Goal: Find specific page/section: Find specific page/section

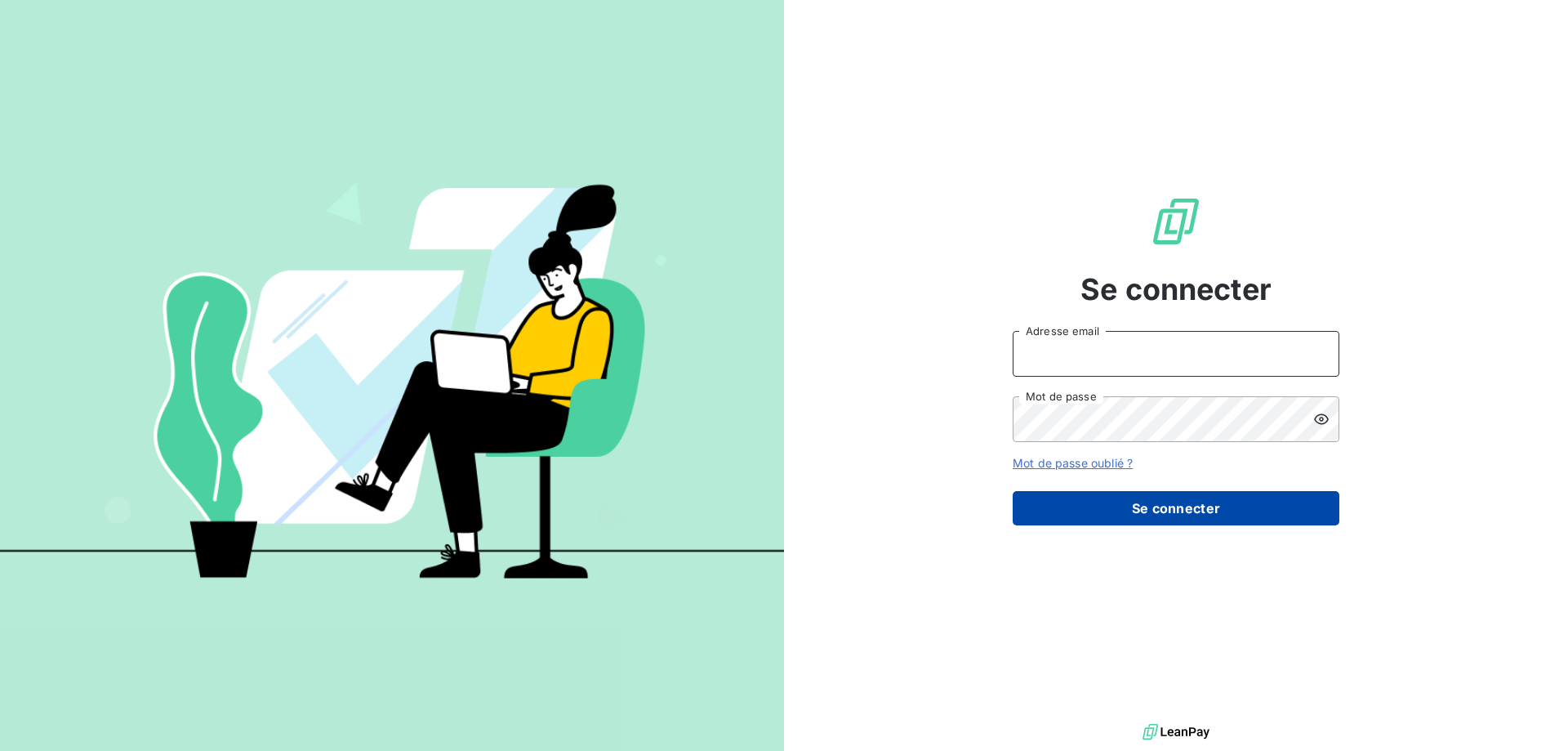
type input "[PERSON_NAME][EMAIL_ADDRESS][PERSON_NAME][DOMAIN_NAME]"
click at [1171, 512] on button "Se connecter" at bounding box center [1176, 508] width 327 height 34
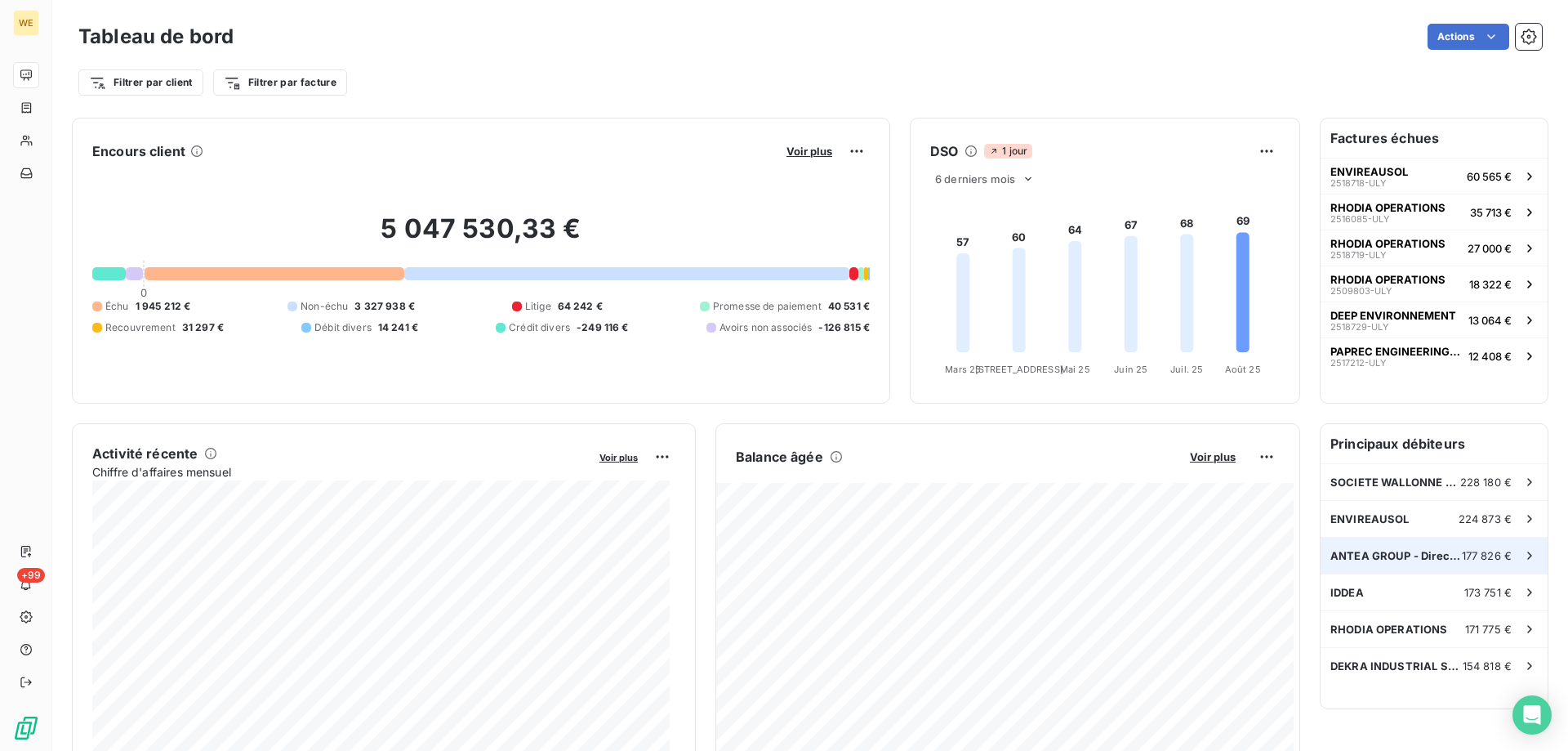
click at [1369, 548] on div "ANTEA GROUP - Direction administrat 177 826 €" at bounding box center [1434, 555] width 227 height 36
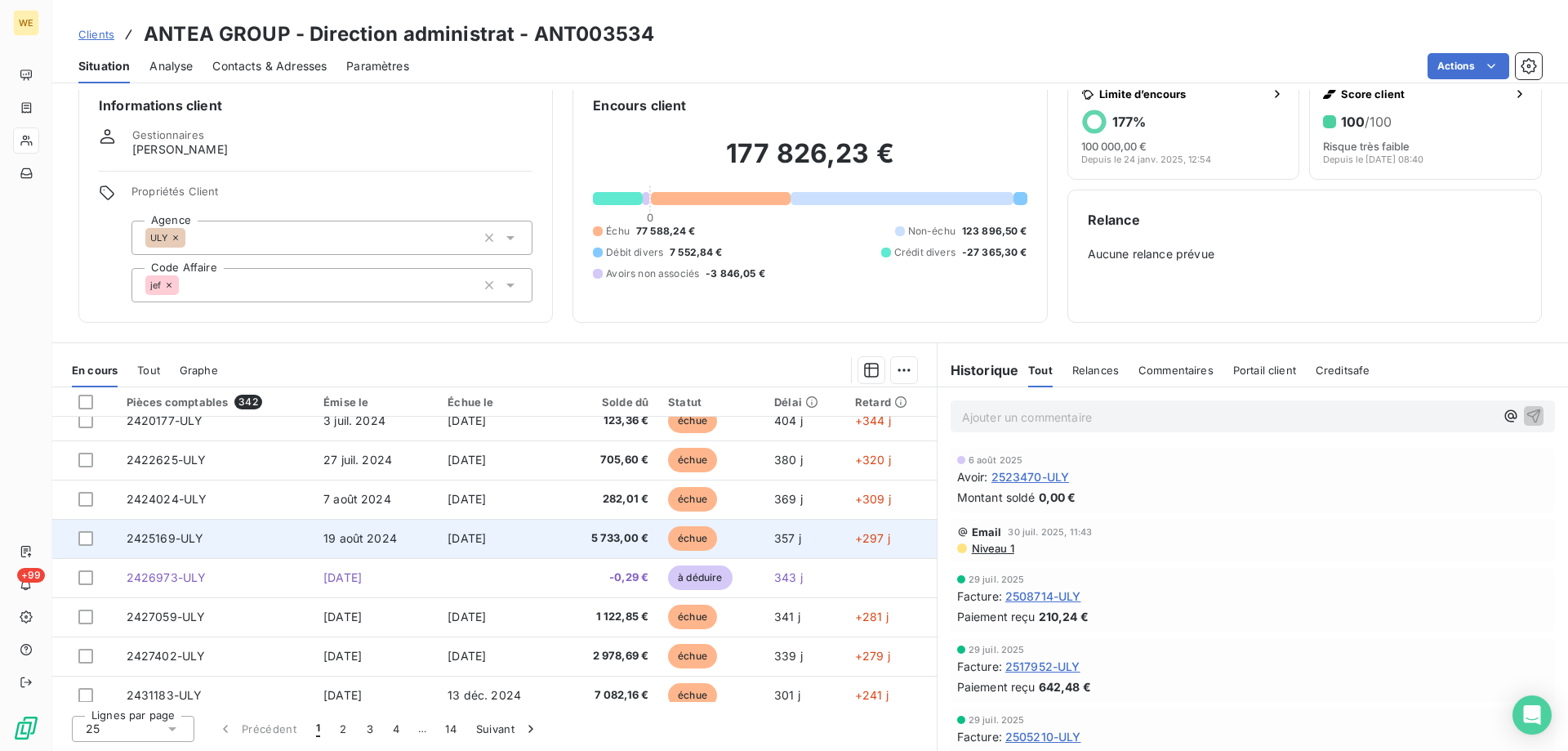
scroll to position [614, 0]
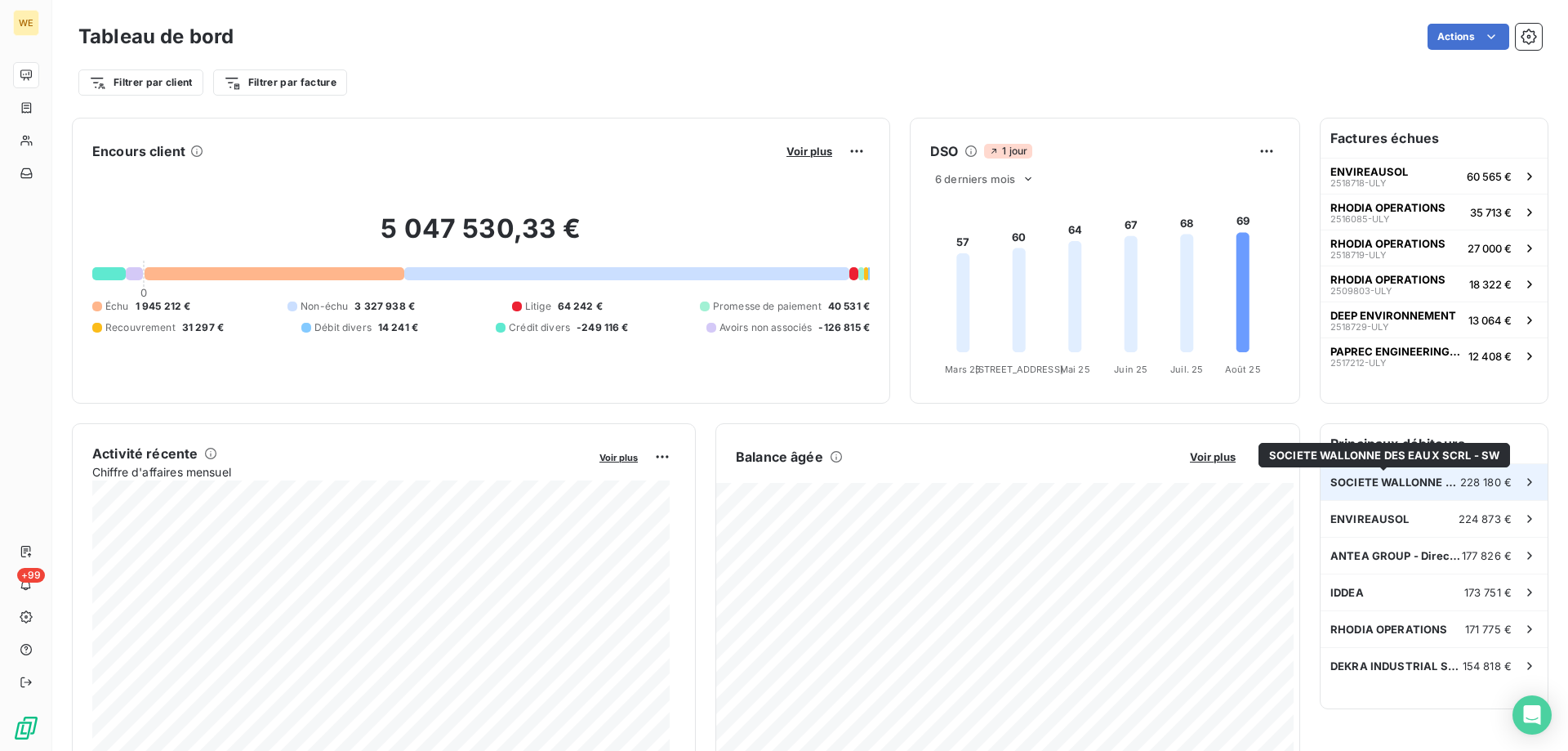
click at [1414, 482] on span "SOCIETE WALLONNE DES EAUX SCRL - SW" at bounding box center [1395, 482] width 130 height 13
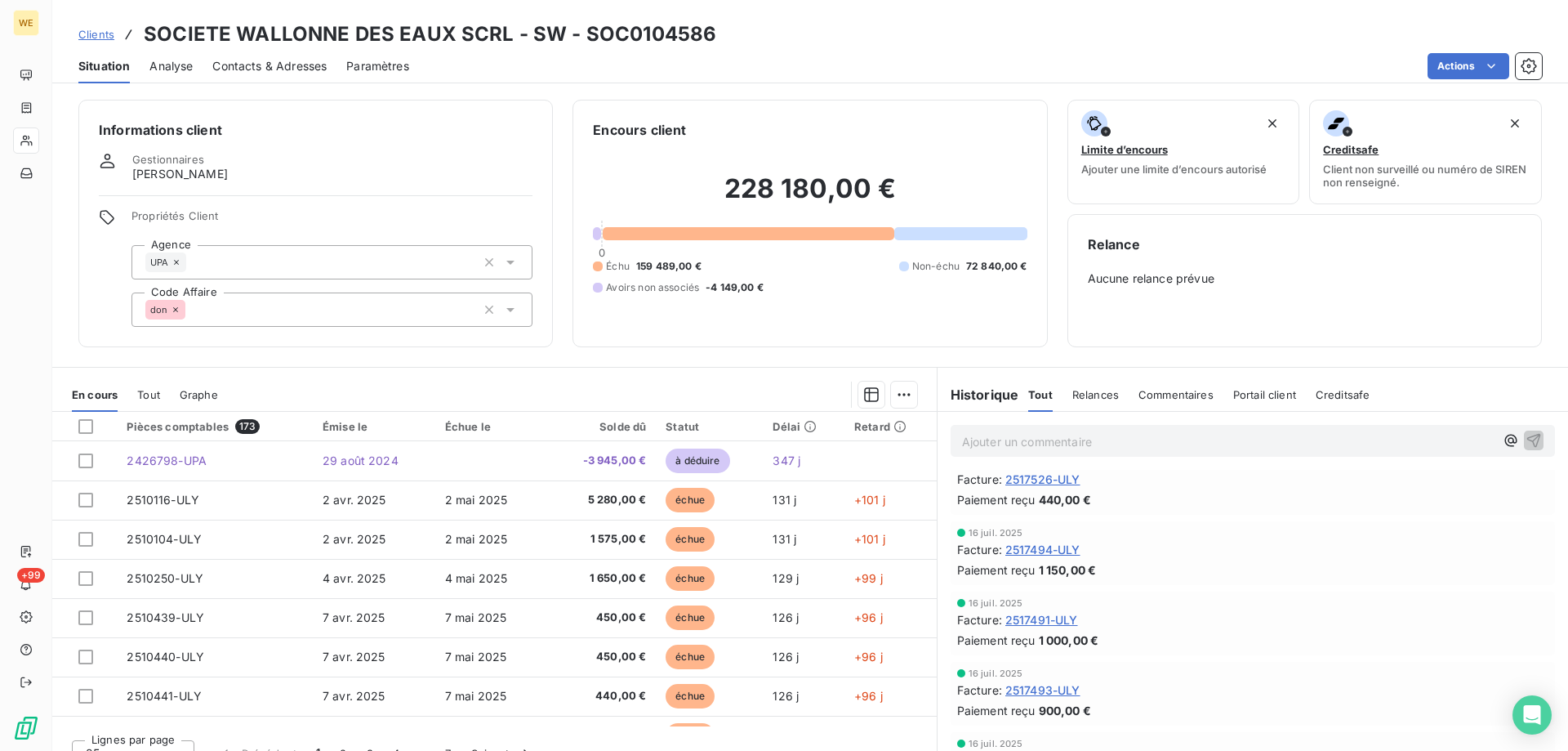
scroll to position [1062, 0]
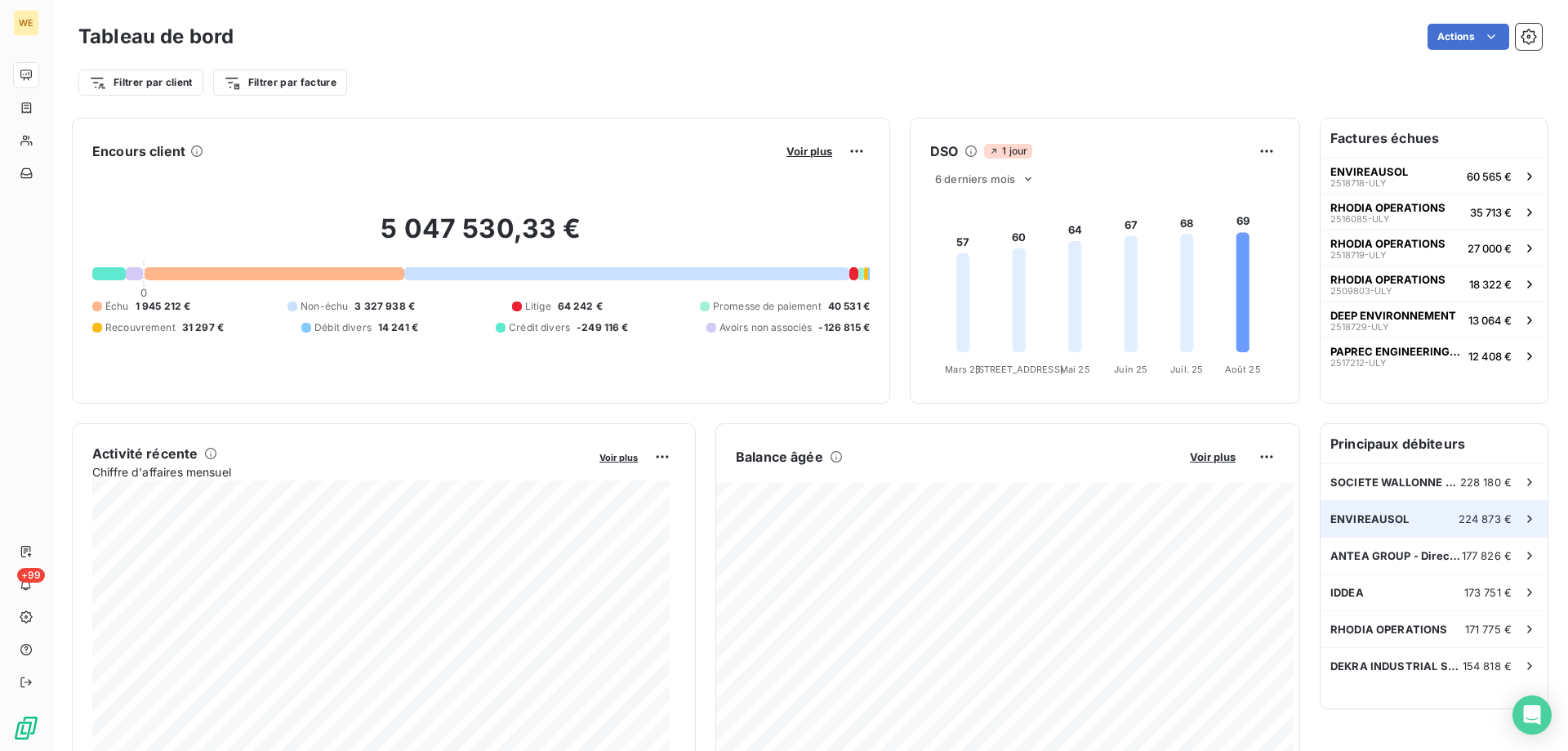
click at [1469, 520] on span "224 873 €" at bounding box center [1485, 519] width 53 height 13
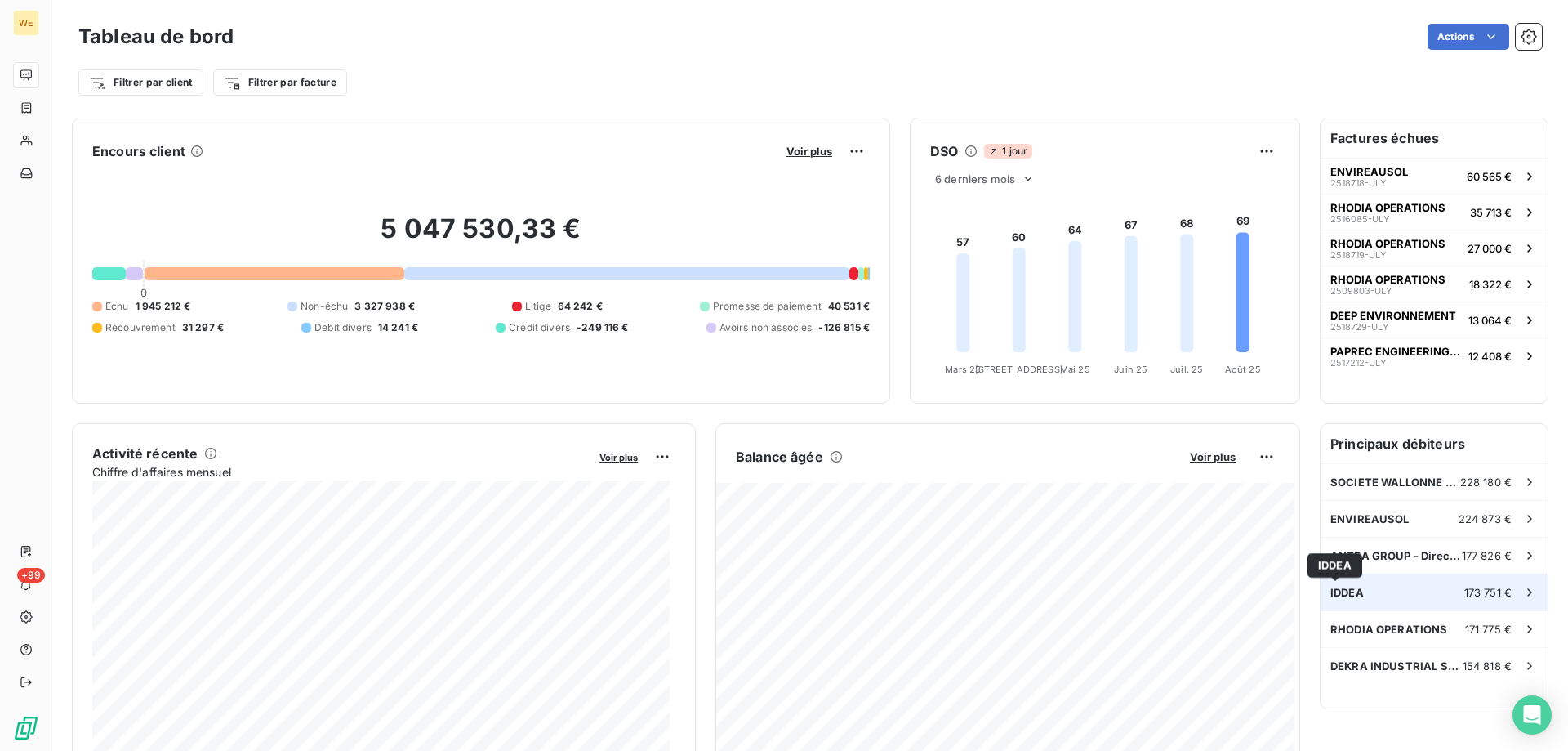
click at [1338, 590] on span "IDDEA" at bounding box center [1347, 592] width 33 height 13
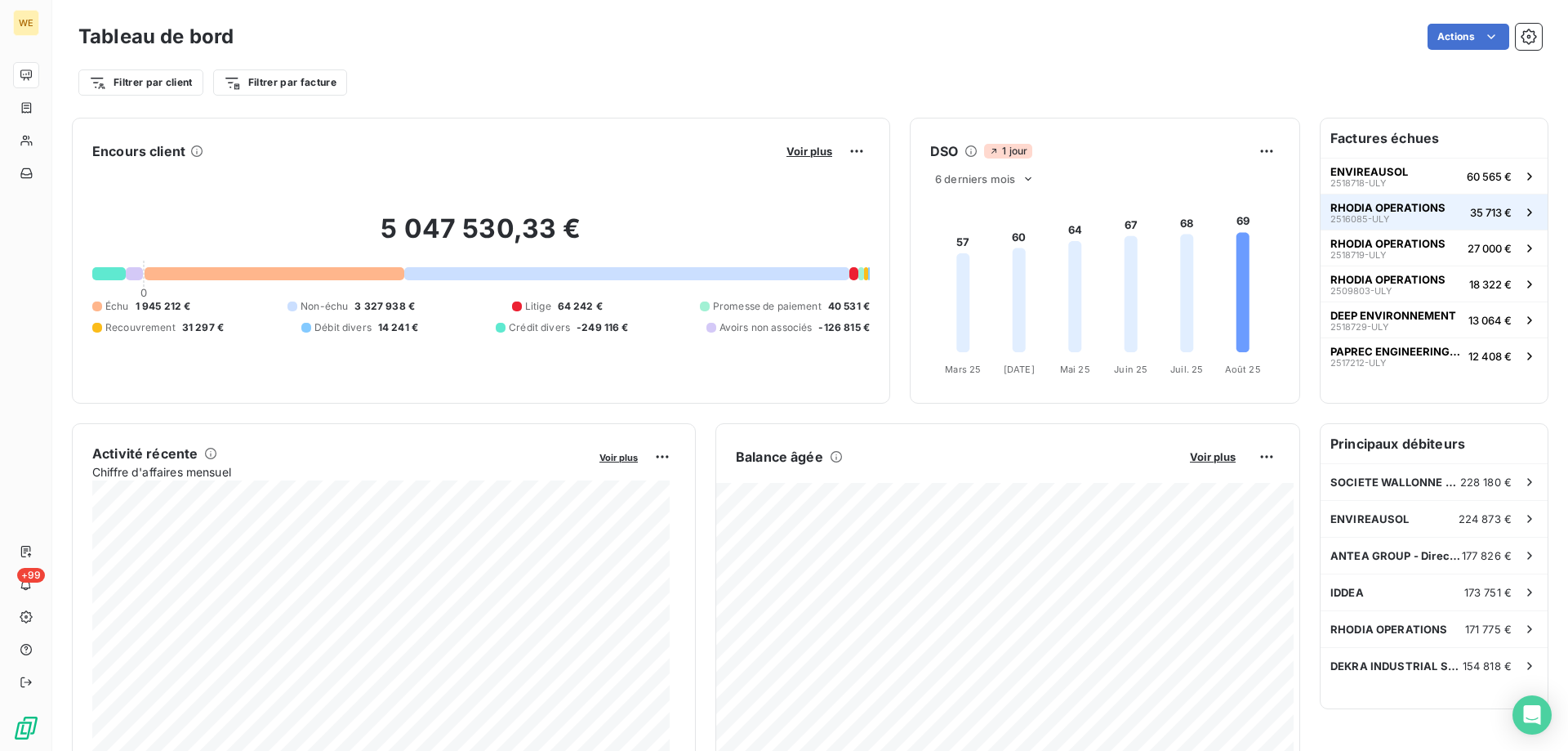
click at [1380, 213] on span "RHODIA OPERATIONS" at bounding box center [1388, 208] width 115 height 13
